Goal: Information Seeking & Learning: Check status

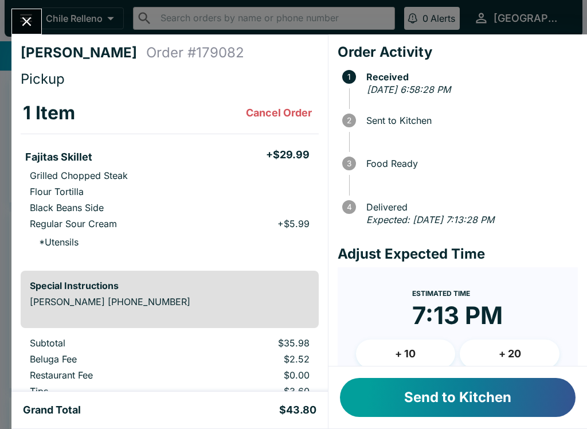
click at [428, 392] on button "Send to Kitchen" at bounding box center [458, 397] width 236 height 39
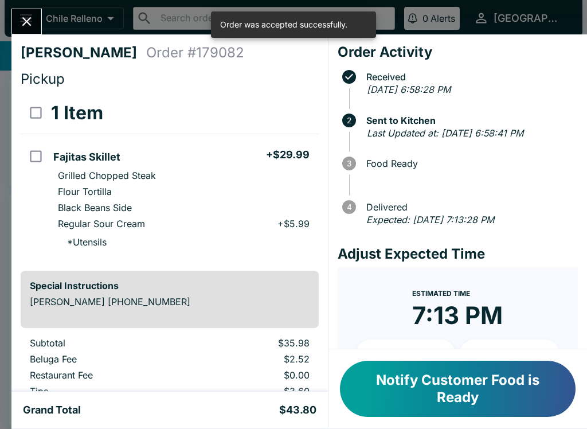
click at [20, 11] on button "Close" at bounding box center [26, 21] width 29 height 25
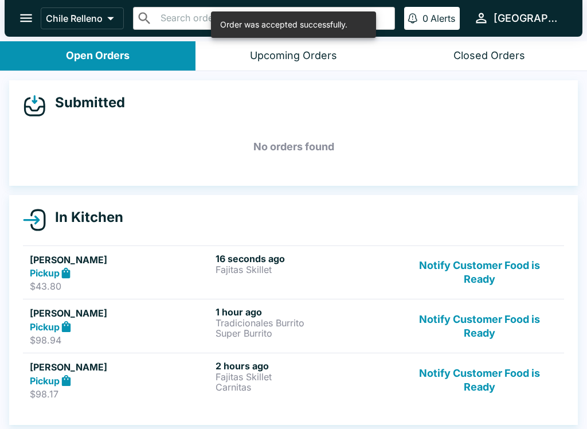
click at [132, 264] on h5 "[PERSON_NAME]" at bounding box center [120, 260] width 181 height 14
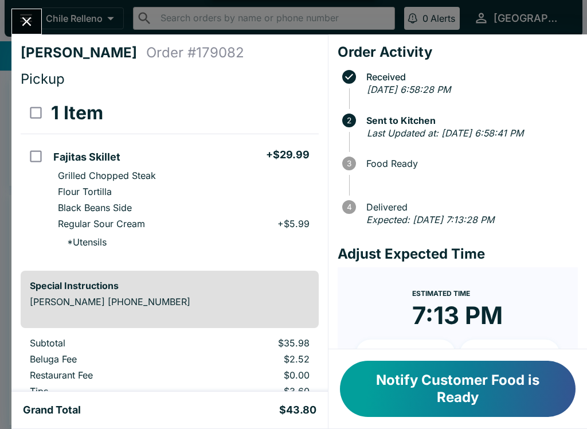
click at [24, 19] on icon "Close" at bounding box center [26, 21] width 15 height 15
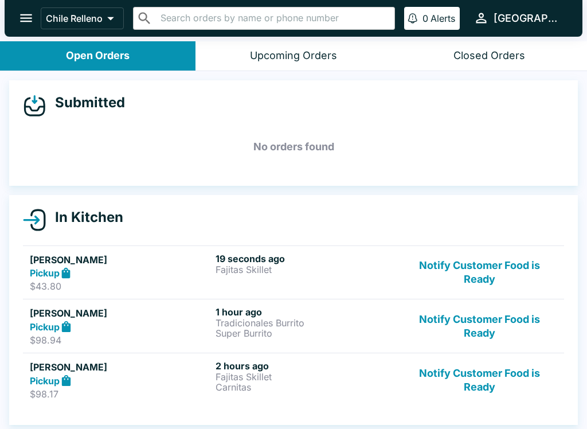
click at [114, 327] on div "Pickup" at bounding box center [120, 326] width 181 height 13
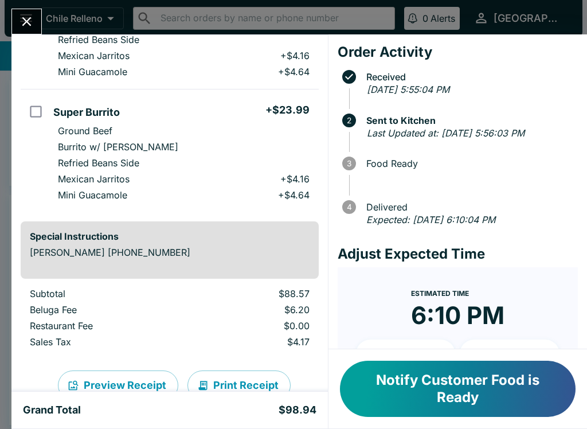
click at [24, 19] on icon "Close" at bounding box center [26, 21] width 9 height 9
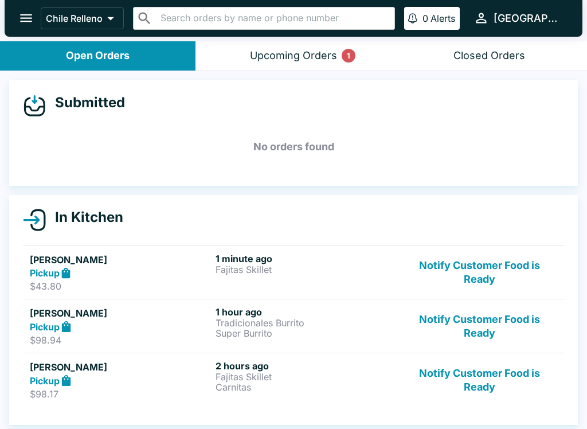
click at [488, 265] on button "Notify Customer Food is Ready" at bounding box center [479, 273] width 155 height 40
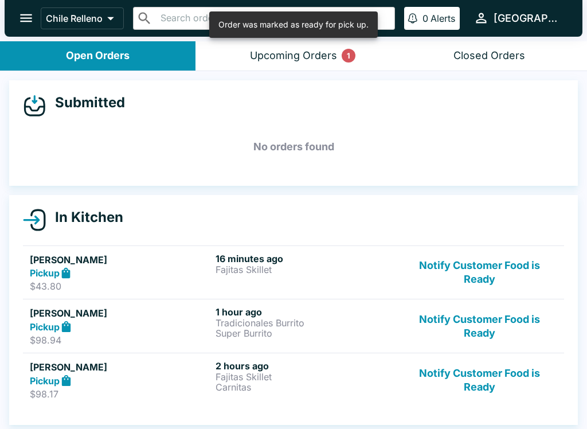
click at [464, 264] on button "Notify Customer Food is Ready" at bounding box center [479, 273] width 155 height 40
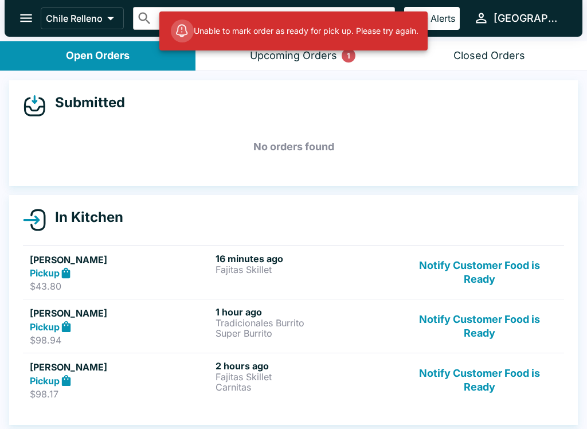
click at [288, 57] on div "Upcoming Orders 1" at bounding box center [293, 55] width 87 height 13
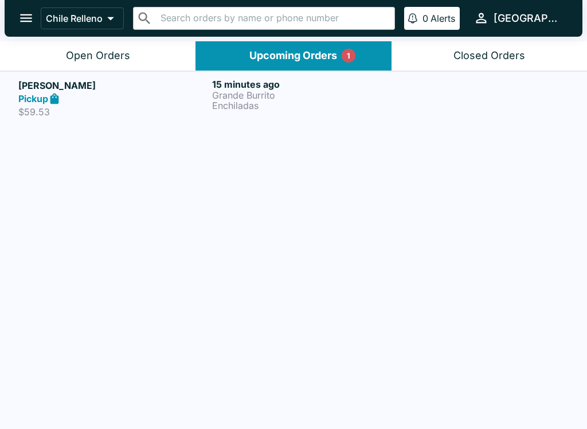
click at [331, 95] on p "Grande Burrito" at bounding box center [306, 95] width 189 height 10
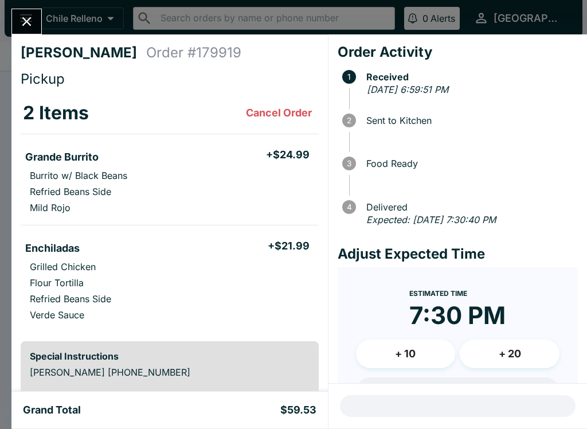
click at [20, 17] on icon "Close" at bounding box center [26, 21] width 15 height 15
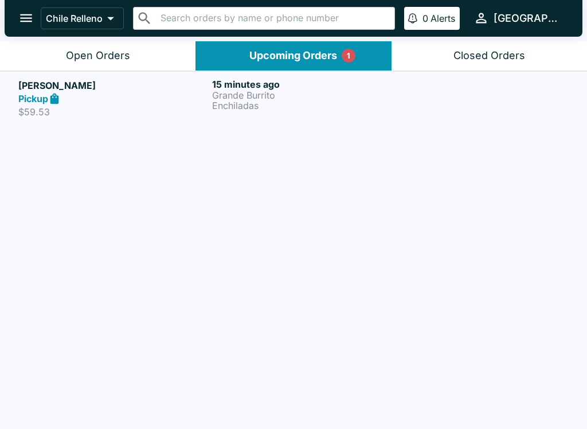
click at [119, 61] on div "Open Orders" at bounding box center [98, 55] width 64 height 13
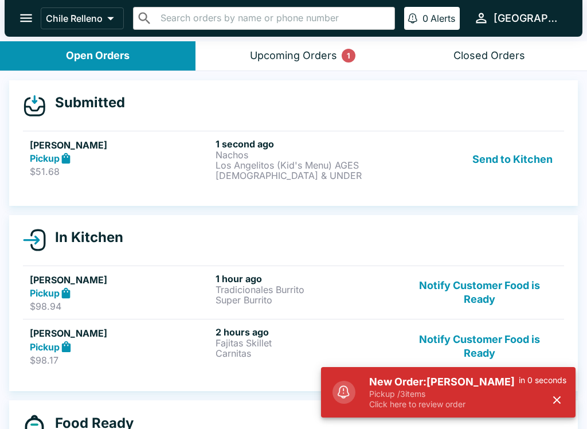
click at [529, 150] on button "Send to Kitchen" at bounding box center [512, 159] width 89 height 42
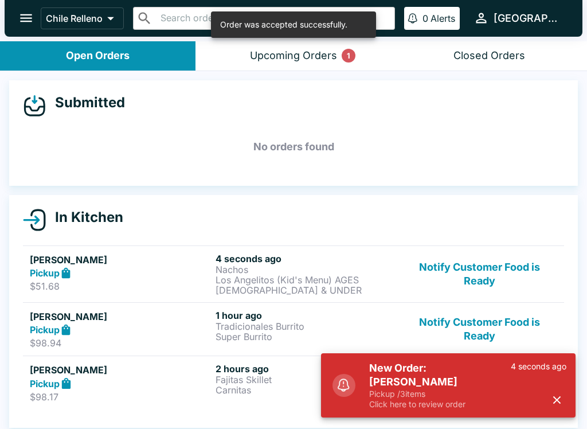
click at [259, 57] on div "Upcoming Orders 1" at bounding box center [293, 55] width 87 height 13
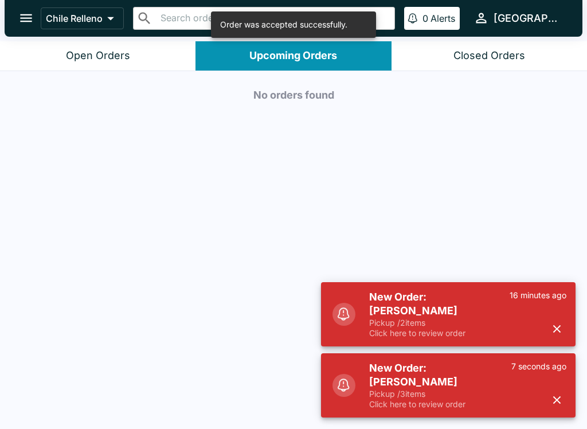
click at [49, 48] on button "Open Orders" at bounding box center [97, 55] width 195 height 29
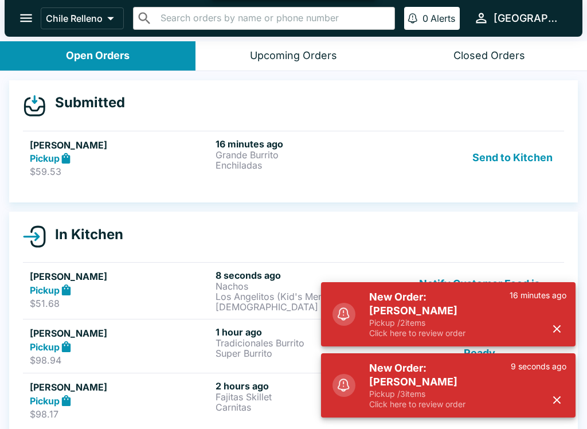
click at [531, 169] on button "Send to Kitchen" at bounding box center [512, 158] width 89 height 40
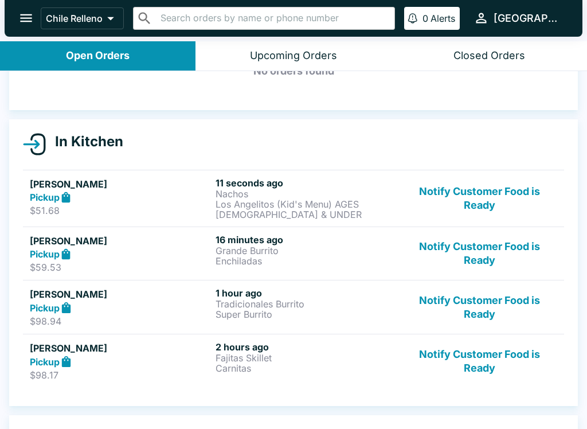
scroll to position [77, 0]
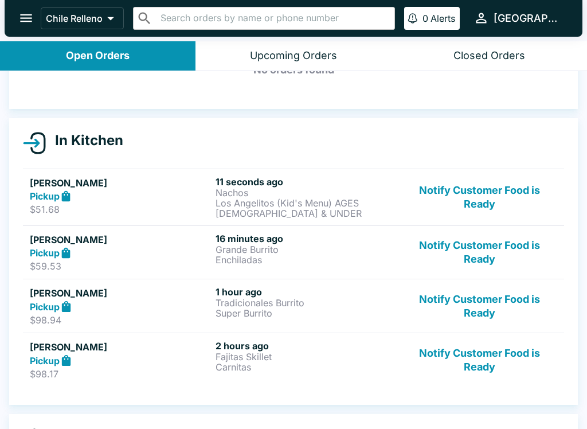
click at [269, 354] on p "Fajitas Skillet" at bounding box center [306, 356] width 181 height 10
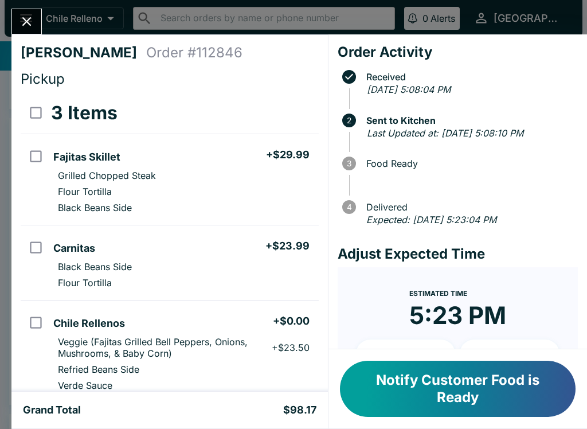
click at [23, 23] on icon "Close" at bounding box center [26, 21] width 15 height 15
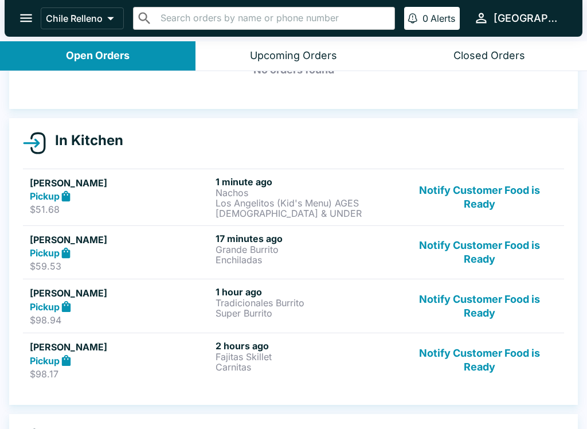
click at [516, 56] on div "Closed Orders" at bounding box center [489, 55] width 72 height 13
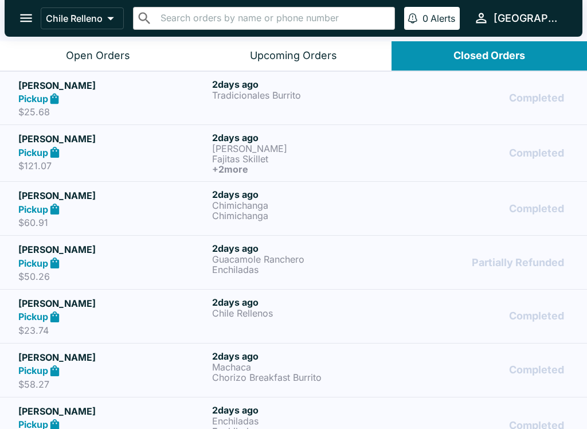
click at [42, 65] on button "Open Orders" at bounding box center [97, 55] width 195 height 29
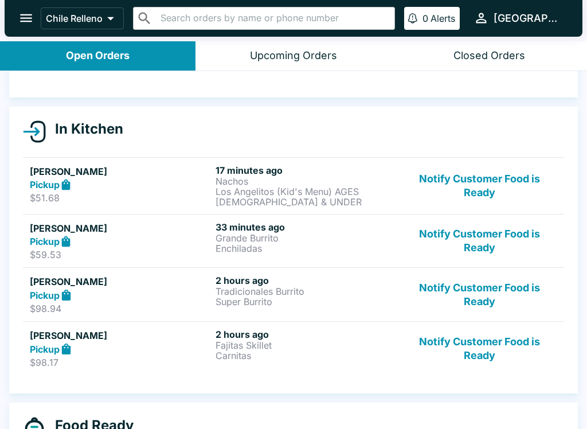
scroll to position [89, 0]
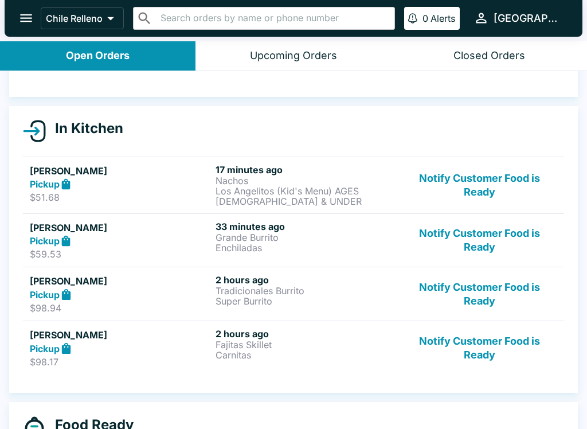
click at [479, 186] on button "Notify Customer Food is Ready" at bounding box center [479, 185] width 155 height 42
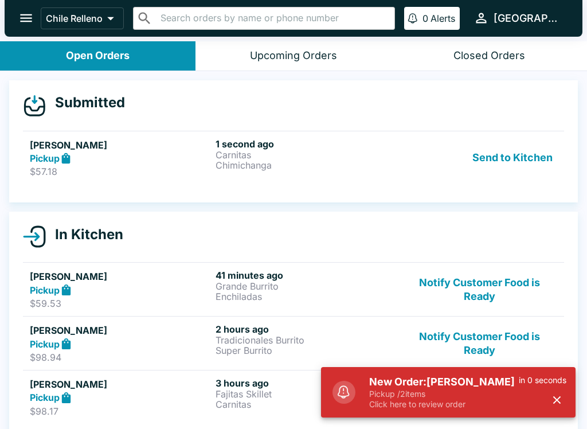
scroll to position [0, 0]
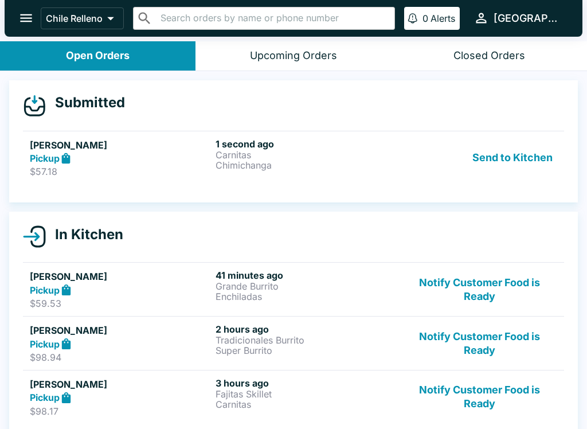
click at [502, 162] on button "Send to Kitchen" at bounding box center [512, 158] width 89 height 40
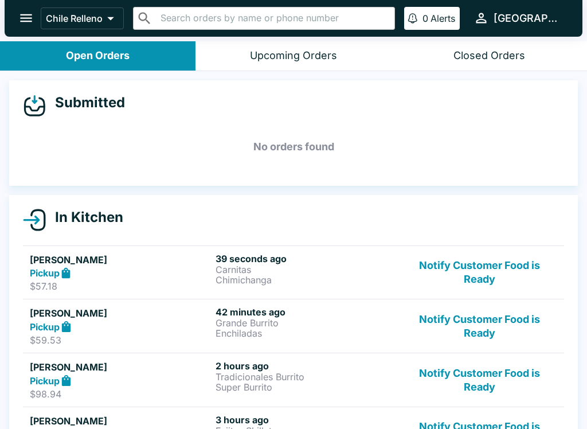
click at [504, 311] on button "Notify Customer Food is Ready" at bounding box center [479, 326] width 155 height 40
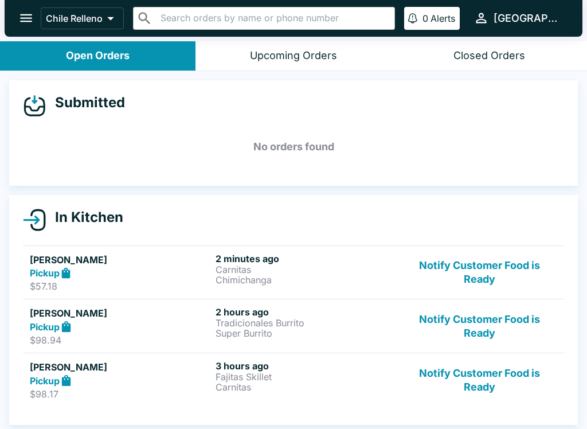
click at [505, 273] on button "Notify Customer Food is Ready" at bounding box center [479, 273] width 155 height 40
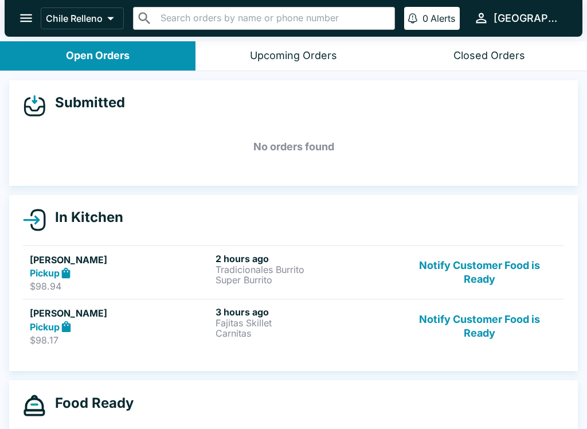
click at [22, 25] on icon "open drawer" at bounding box center [25, 17] width 15 height 15
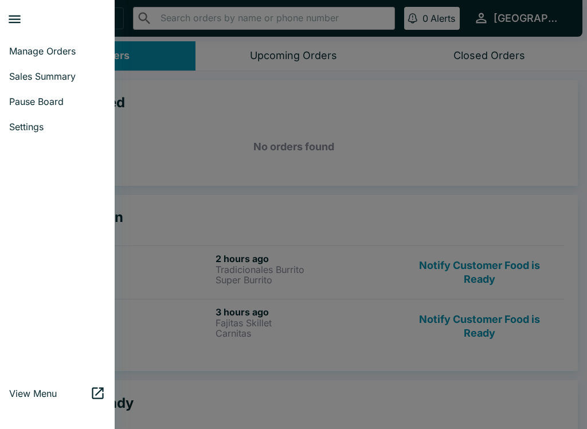
click at [186, 155] on div at bounding box center [293, 214] width 587 height 429
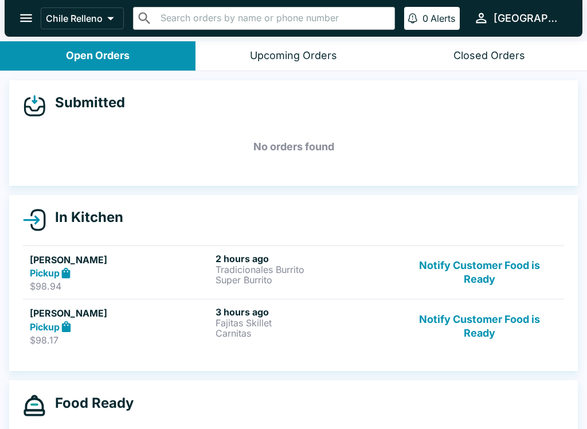
click at [139, 172] on div "Submitted No orders found" at bounding box center [293, 132] width 569 height 105
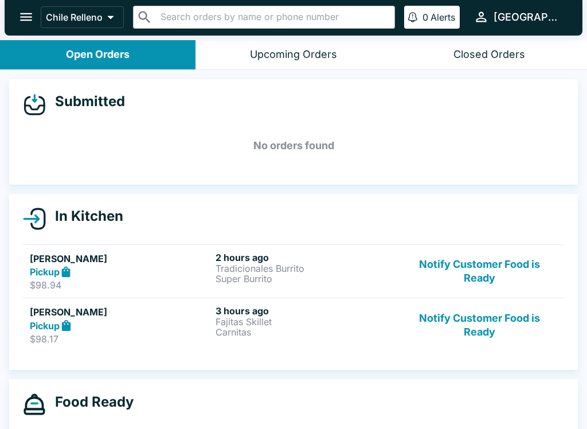
click at [24, 18] on icon "open drawer" at bounding box center [25, 16] width 15 height 15
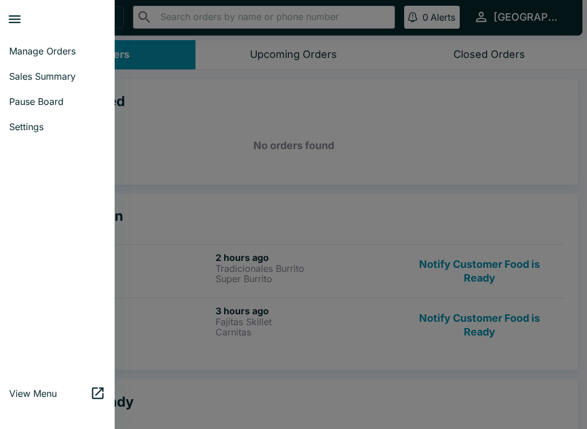
click at [71, 48] on span "Manage Orders" at bounding box center [57, 50] width 96 height 11
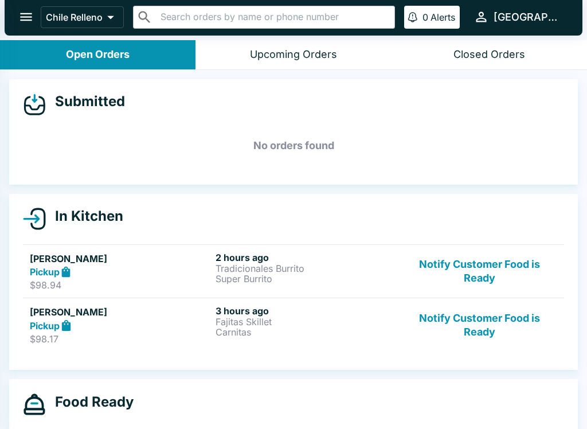
scroll to position [0, 0]
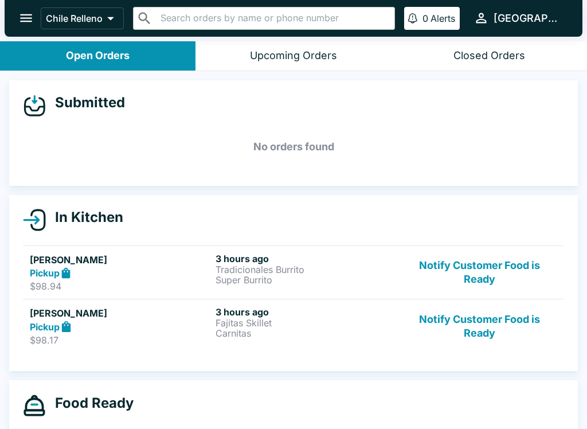
click at [22, 25] on icon "open drawer" at bounding box center [25, 17] width 15 height 15
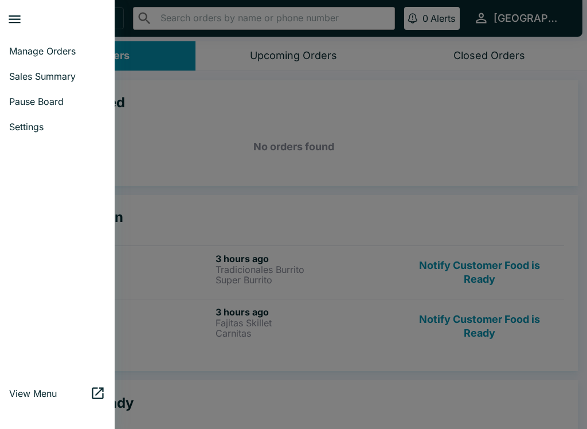
click at [71, 72] on span "Sales Summary" at bounding box center [57, 76] width 96 height 11
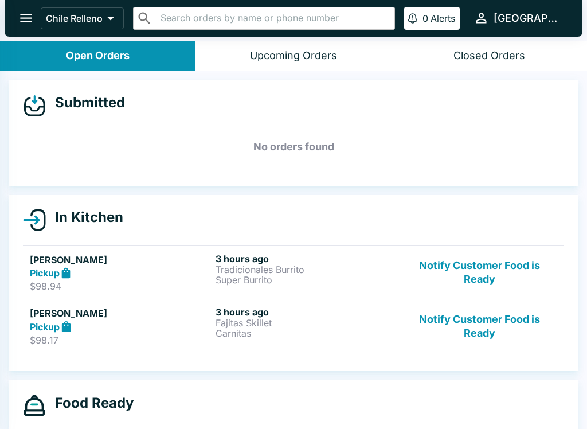
select select "03:00"
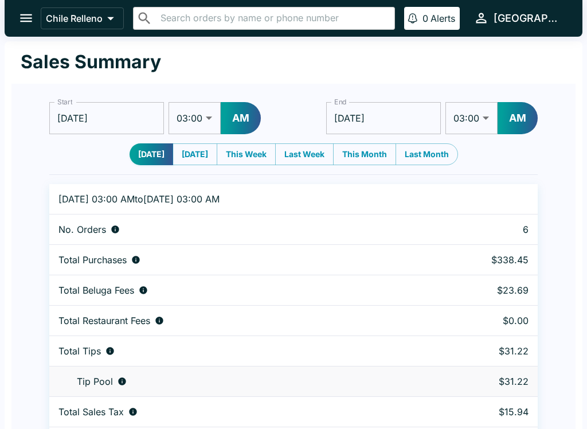
click at [75, 116] on input "[DATE]" at bounding box center [106, 118] width 115 height 32
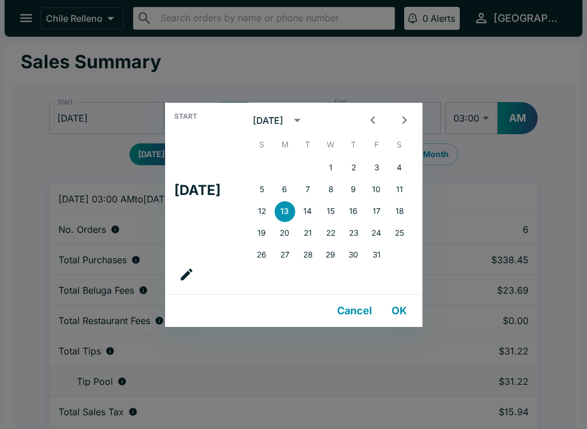
click at [375, 119] on icon "Previous month" at bounding box center [372, 120] width 5 height 8
click at [291, 172] on button "1" at bounding box center [285, 168] width 21 height 21
type input "[DATE]"
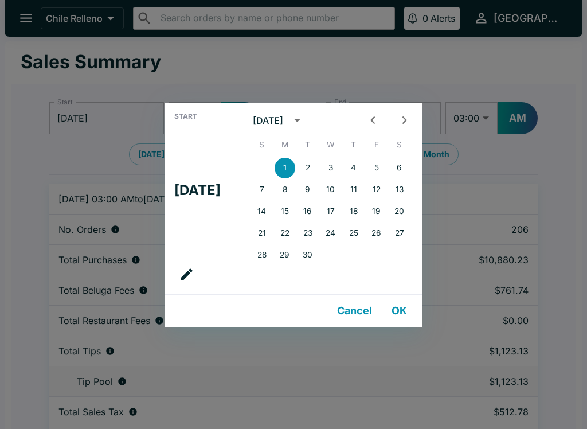
click at [413, 307] on button "OK" at bounding box center [399, 310] width 37 height 23
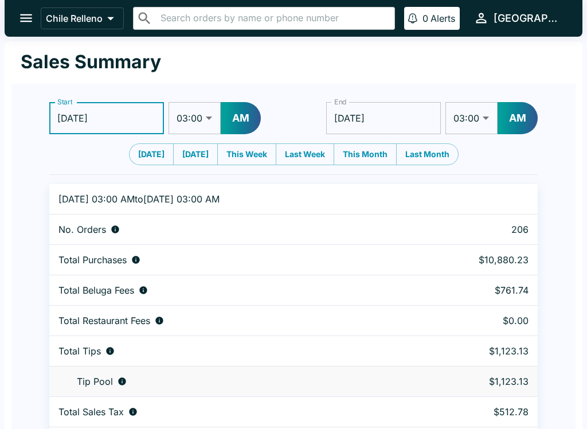
click at [373, 113] on input "[DATE]" at bounding box center [383, 118] width 115 height 32
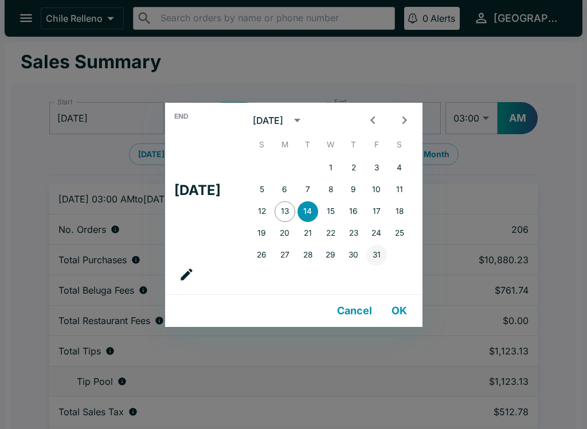
click at [385, 255] on button "31" at bounding box center [376, 255] width 21 height 21
click at [381, 115] on icon "Previous month" at bounding box center [372, 119] width 15 height 15
click at [318, 255] on button "30" at bounding box center [308, 255] width 21 height 21
click at [402, 304] on button "OK" at bounding box center [399, 310] width 37 height 23
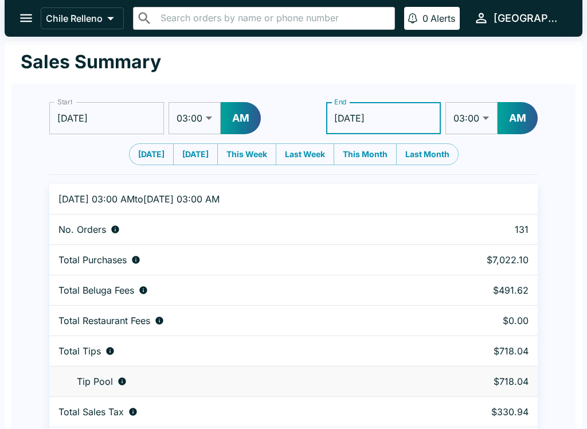
scroll to position [35, 0]
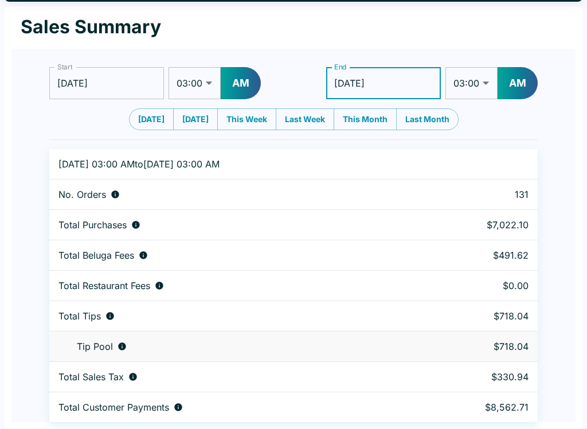
click at [484, 79] on select "01:00 01:30 02:00 02:30 03:00 03:30 04:00 04:30 05:00 05:30 06:00 06:30 07:00 0…" at bounding box center [471, 83] width 52 height 32
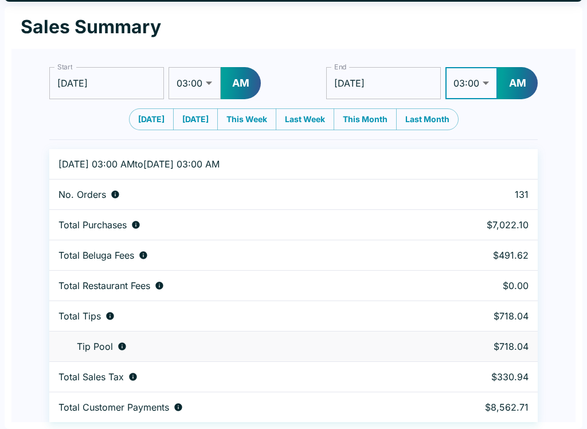
click at [365, 73] on input "[DATE]" at bounding box center [383, 83] width 115 height 32
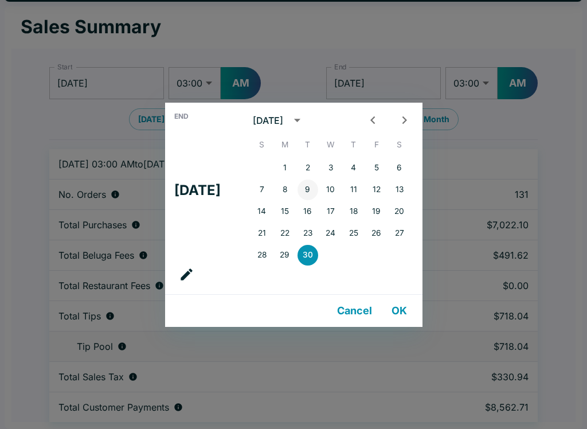
click at [318, 187] on button "9" at bounding box center [308, 189] width 21 height 21
type input "[DATE]"
click at [407, 311] on button "OK" at bounding box center [399, 310] width 37 height 23
